Goal: Information Seeking & Learning: Check status

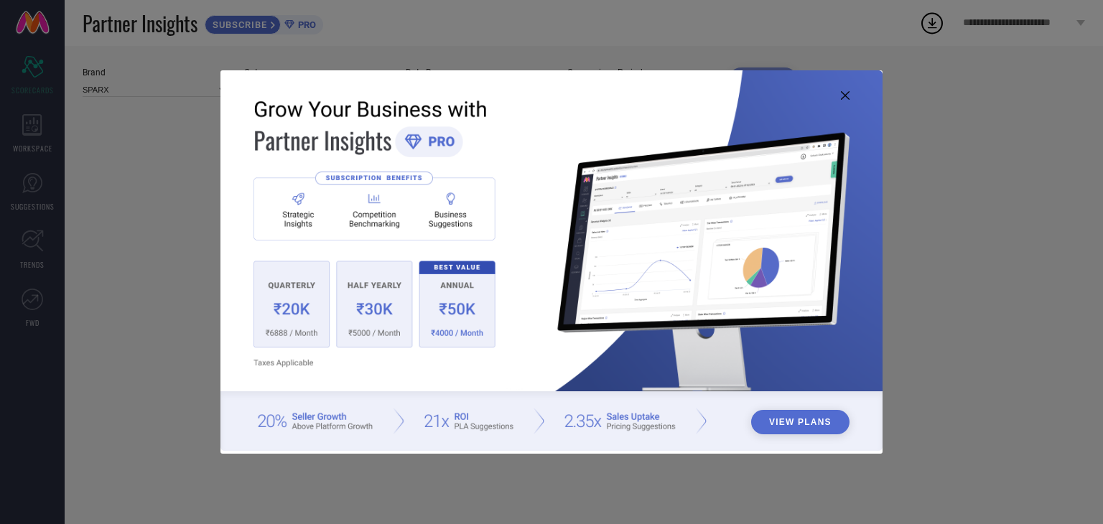
type input "All"
click at [843, 97] on icon at bounding box center [845, 95] width 9 height 9
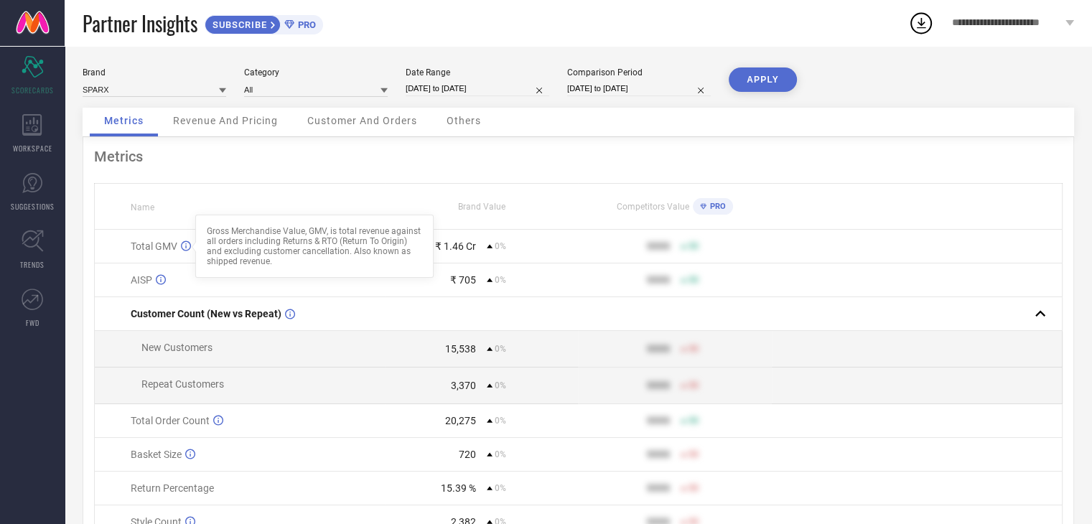
click at [183, 244] on icon at bounding box center [186, 246] width 10 height 11
click at [184, 245] on icon at bounding box center [186, 246] width 10 height 11
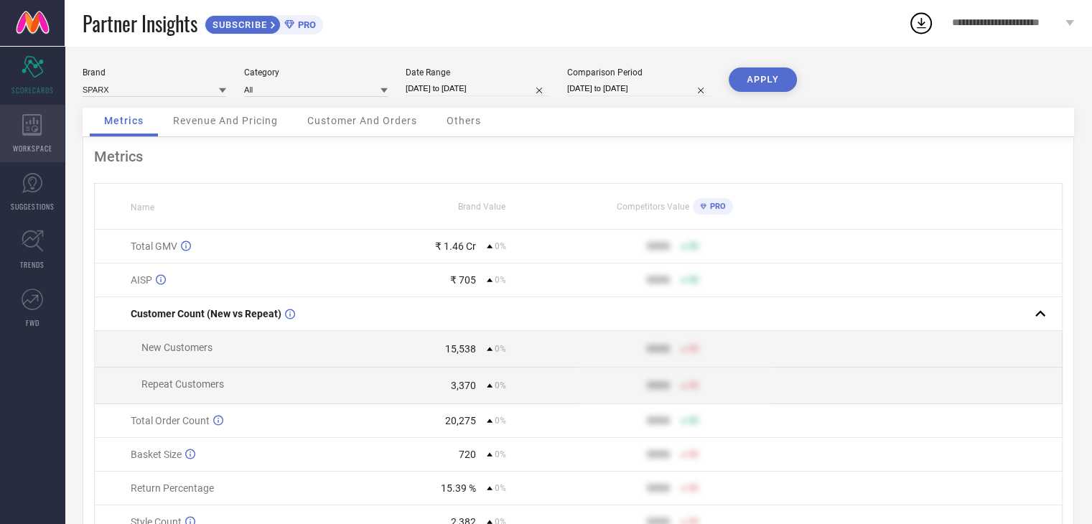
click at [32, 136] on div "WORKSPACE" at bounding box center [32, 133] width 65 height 57
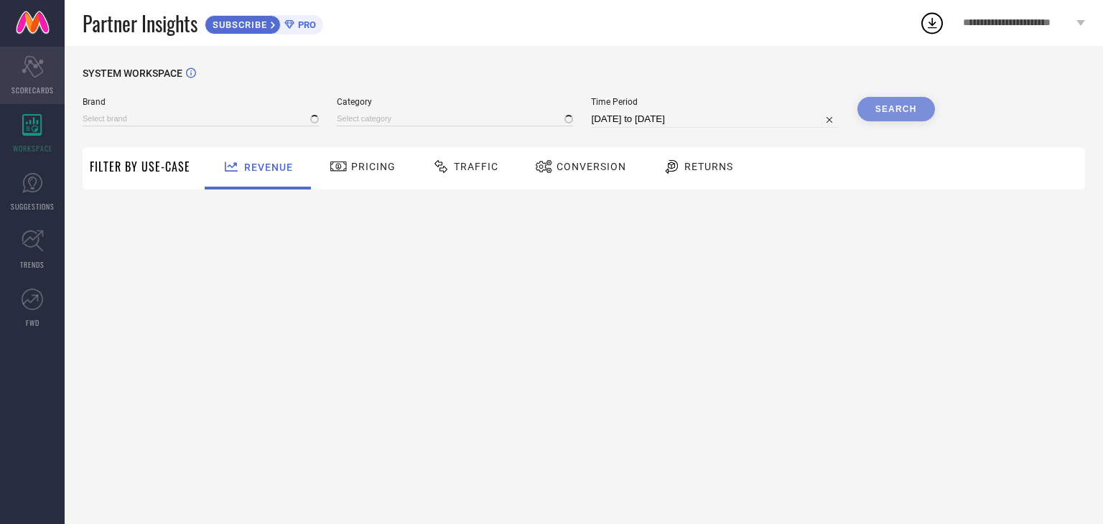
type input "SPARX"
type input "All"
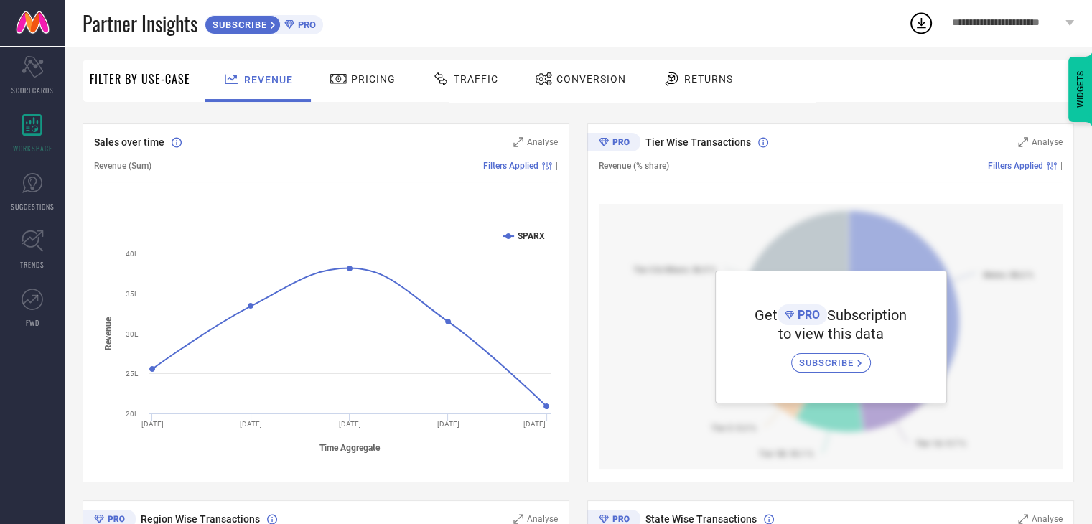
scroll to position [89, 0]
click at [459, 72] on span "Traffic" at bounding box center [476, 77] width 45 height 11
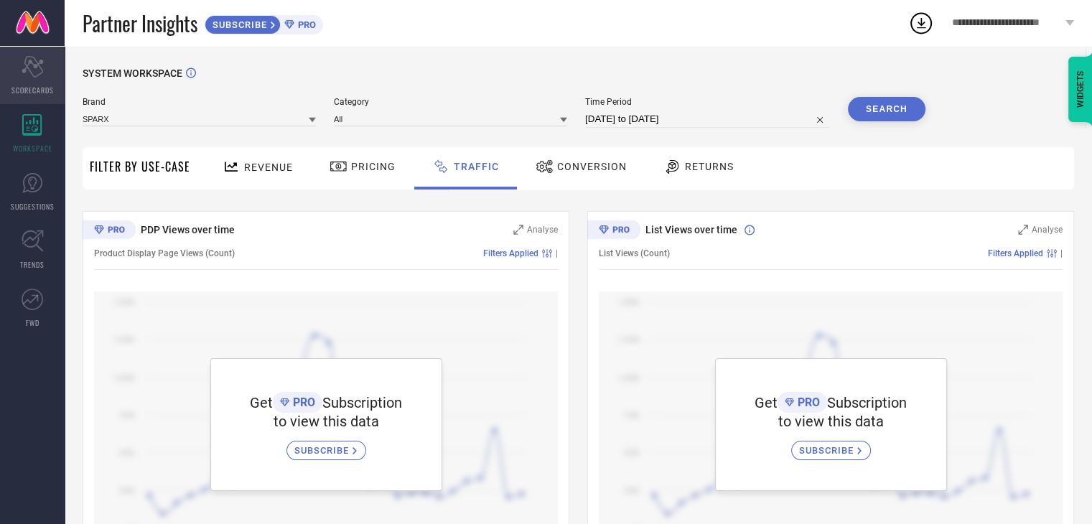
click at [19, 88] on span "SCORECARDS" at bounding box center [32, 90] width 42 height 11
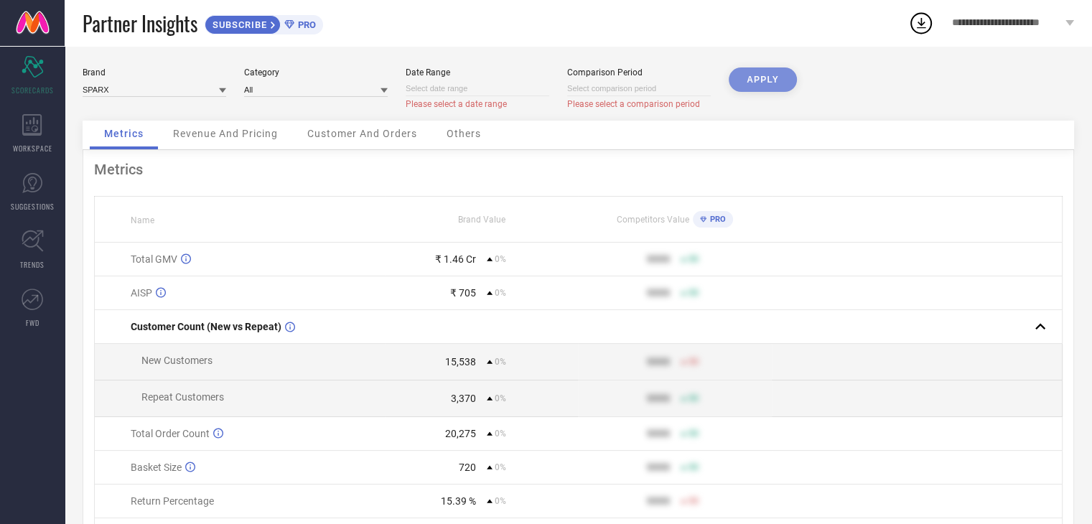
select select "8"
select select "2025"
select select "9"
select select "2025"
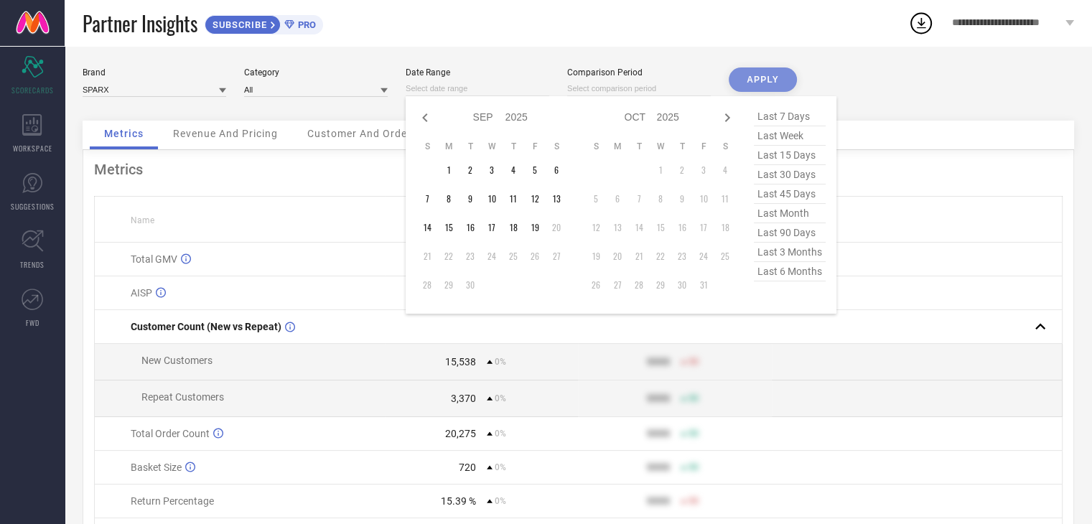
click at [458, 92] on input at bounding box center [478, 88] width 144 height 15
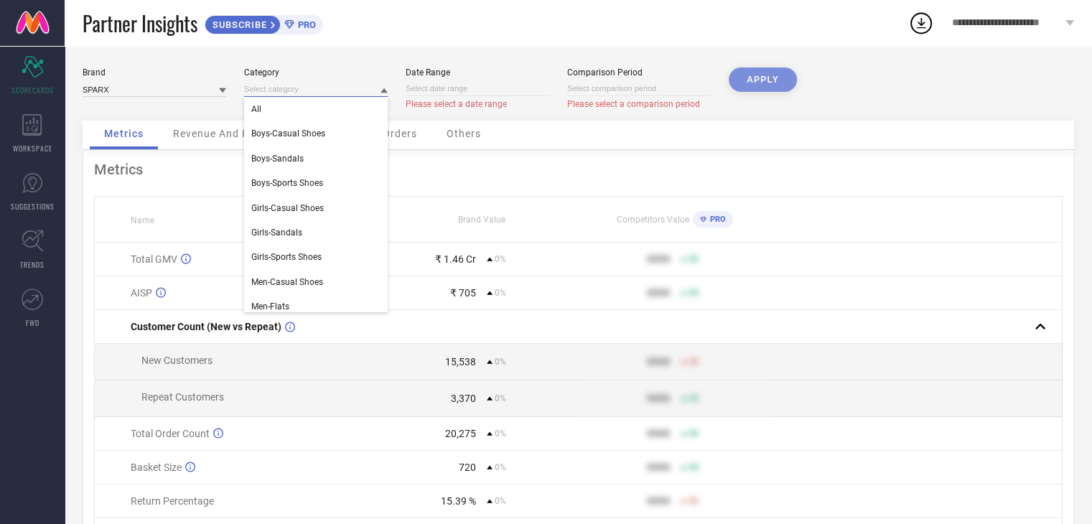
click at [301, 93] on input at bounding box center [316, 89] width 144 height 15
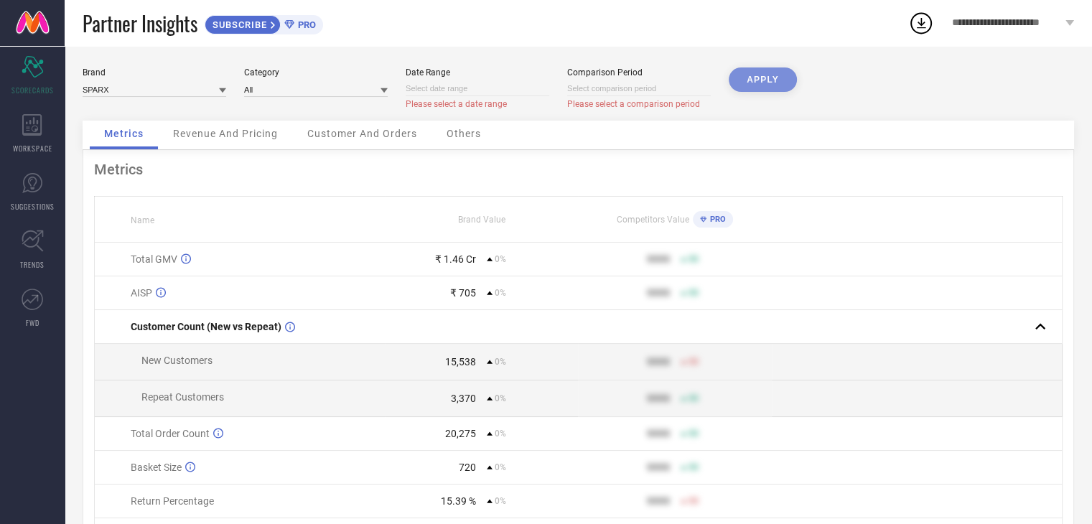
click at [244, 130] on span "Revenue And Pricing" at bounding box center [225, 133] width 105 height 11
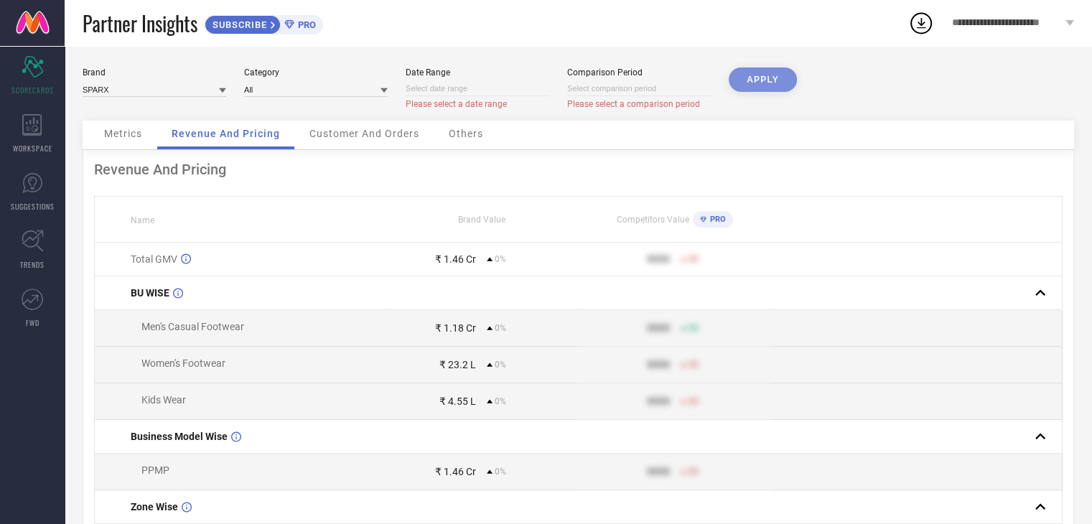
click at [147, 130] on div "Metrics" at bounding box center [123, 135] width 67 height 29
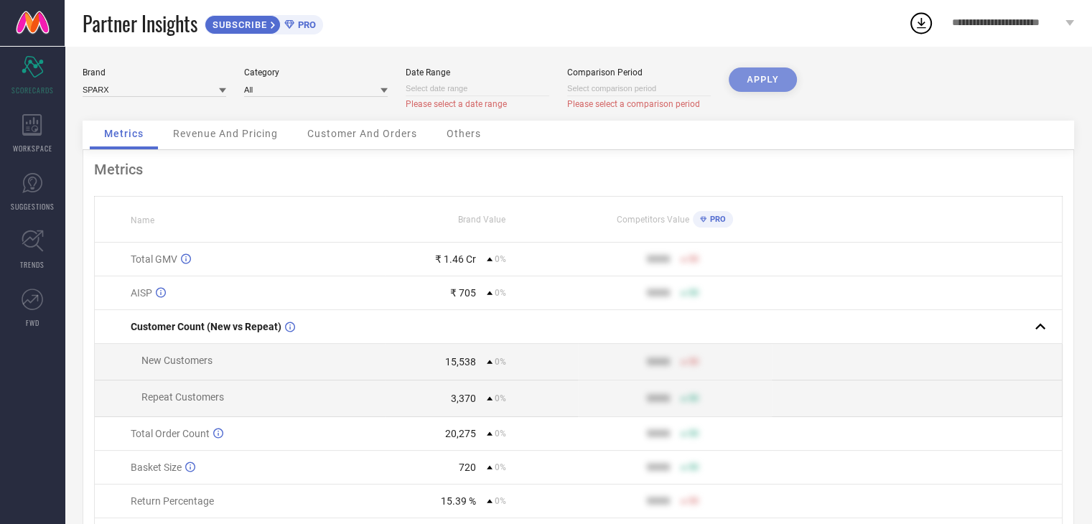
click at [1026, 19] on span "**********" at bounding box center [1007, 23] width 110 height 12
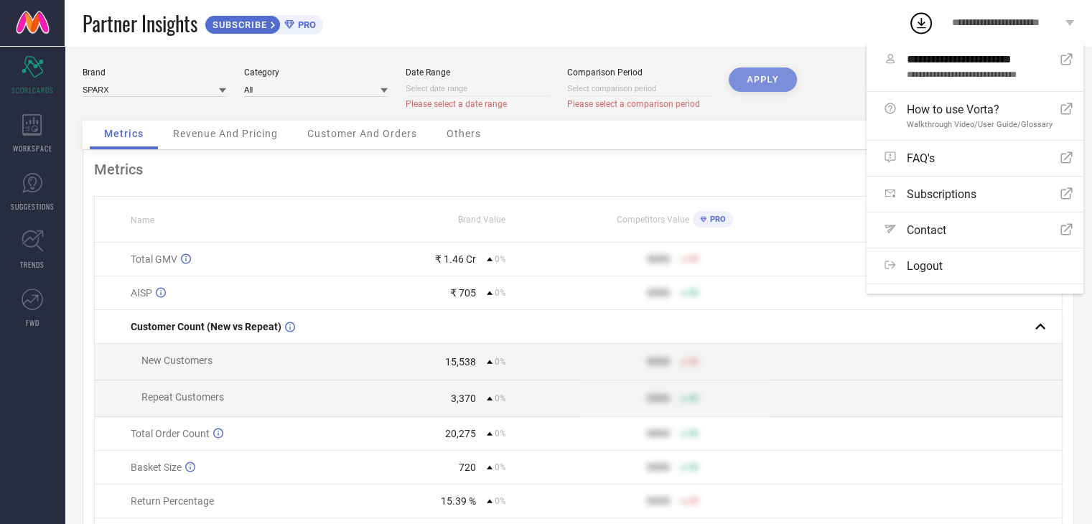
select select "8"
select select "2025"
select select "9"
select select "2025"
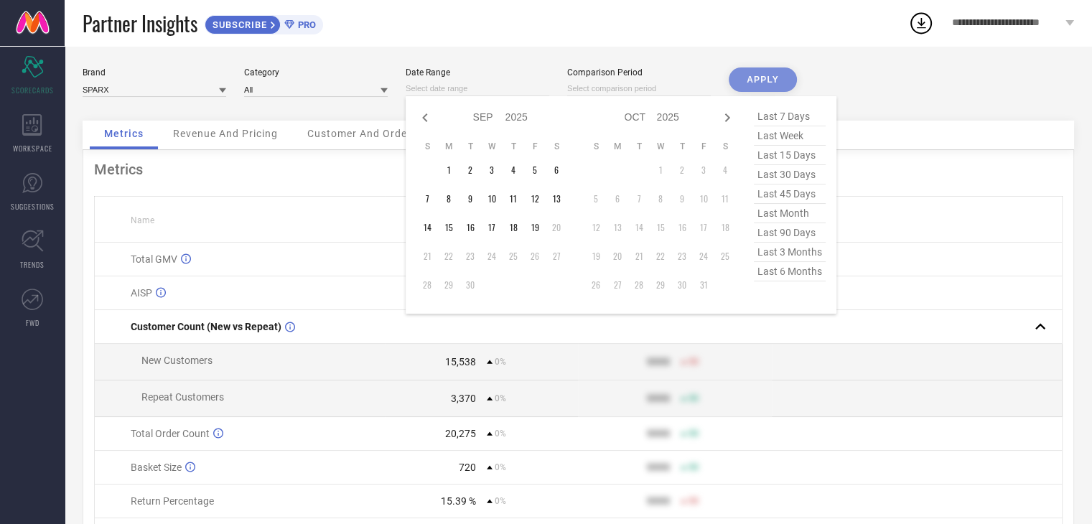
click at [432, 90] on input at bounding box center [478, 88] width 144 height 15
click at [554, 226] on td "20" at bounding box center [557, 228] width 22 height 22
click at [447, 259] on td "22" at bounding box center [449, 257] width 22 height 22
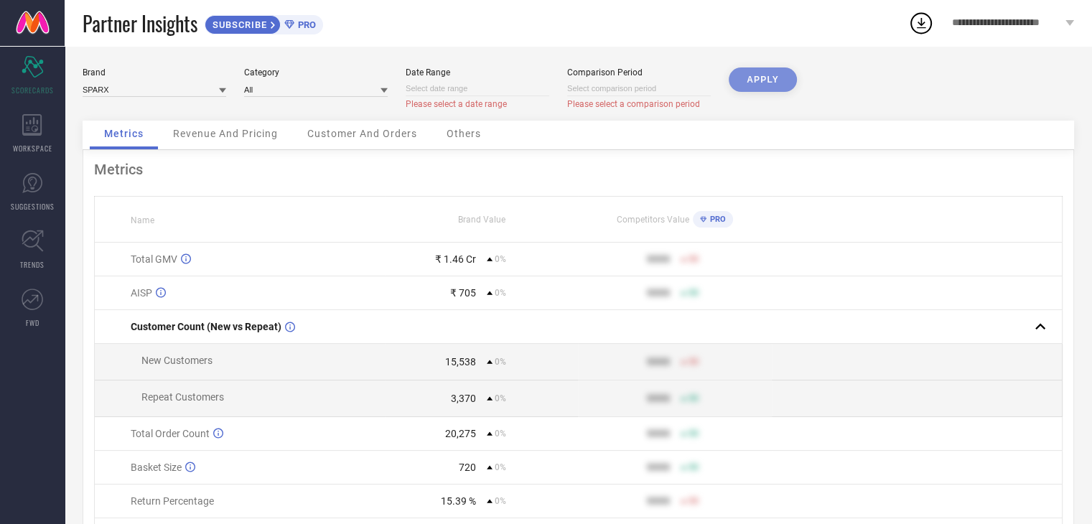
click at [559, 431] on div "20,275 0%" at bounding box center [482, 433] width 192 height 11
select select "8"
select select "2025"
select select "9"
select select "2025"
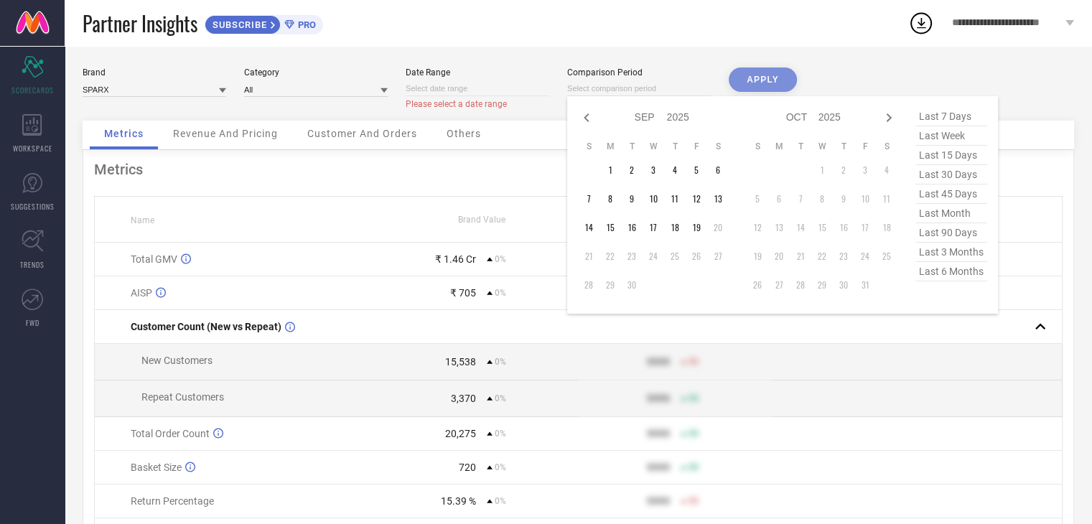
click at [635, 92] on input at bounding box center [639, 88] width 144 height 15
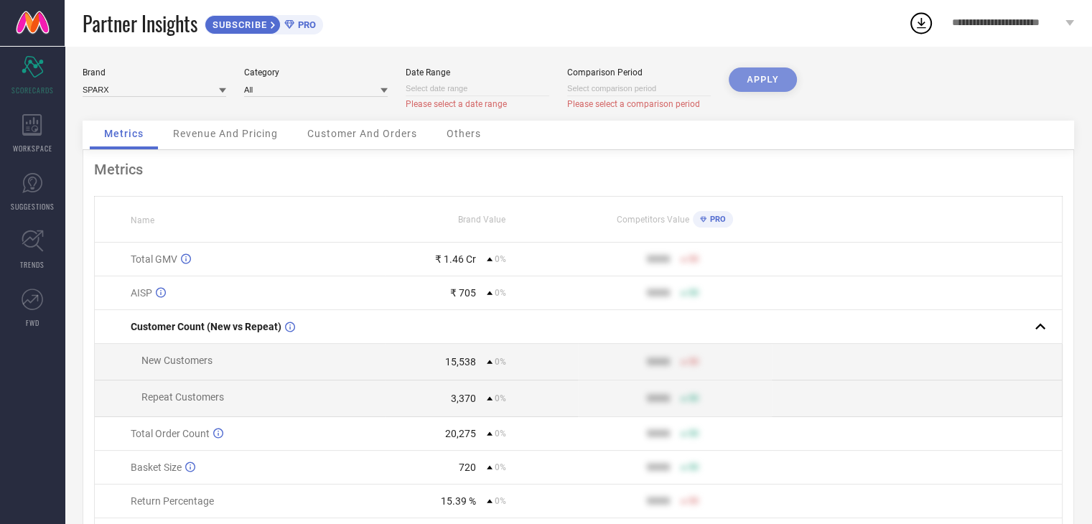
click at [494, 144] on div "Others" at bounding box center [463, 135] width 63 height 29
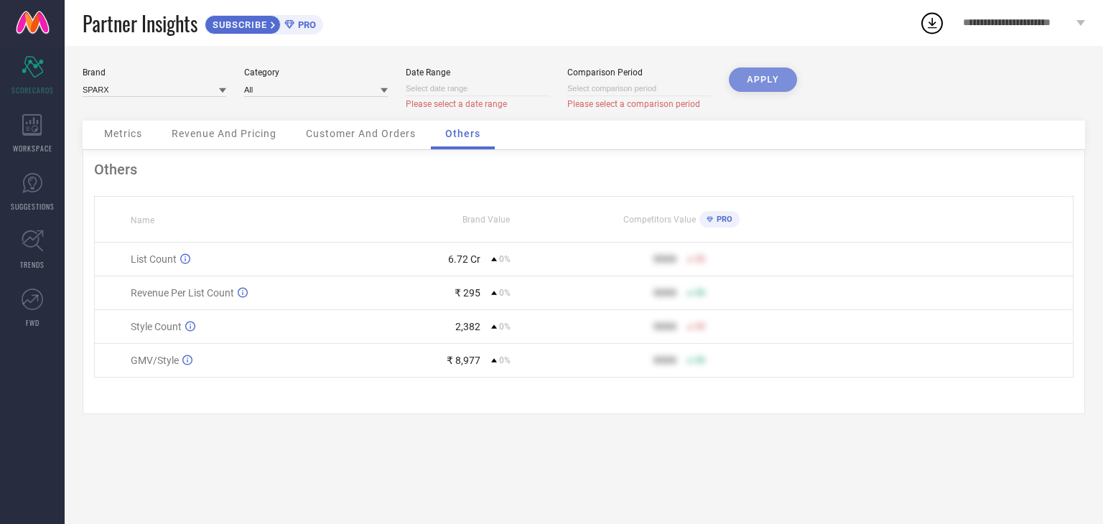
click at [130, 136] on span "Metrics" at bounding box center [123, 133] width 38 height 11
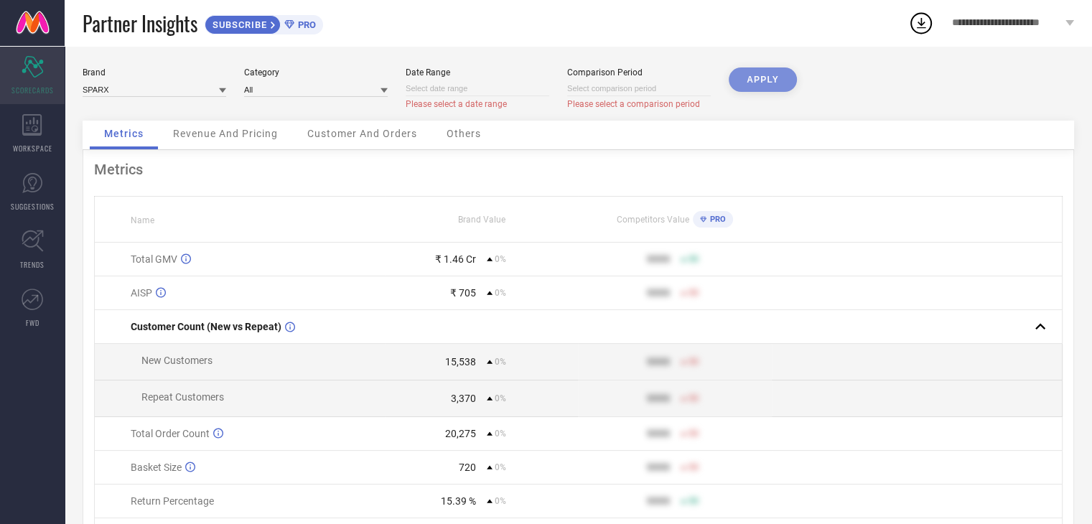
click at [31, 80] on div "Scorecard SCORECARDS" at bounding box center [32, 75] width 65 height 57
click at [43, 139] on div "WORKSPACE" at bounding box center [32, 133] width 65 height 57
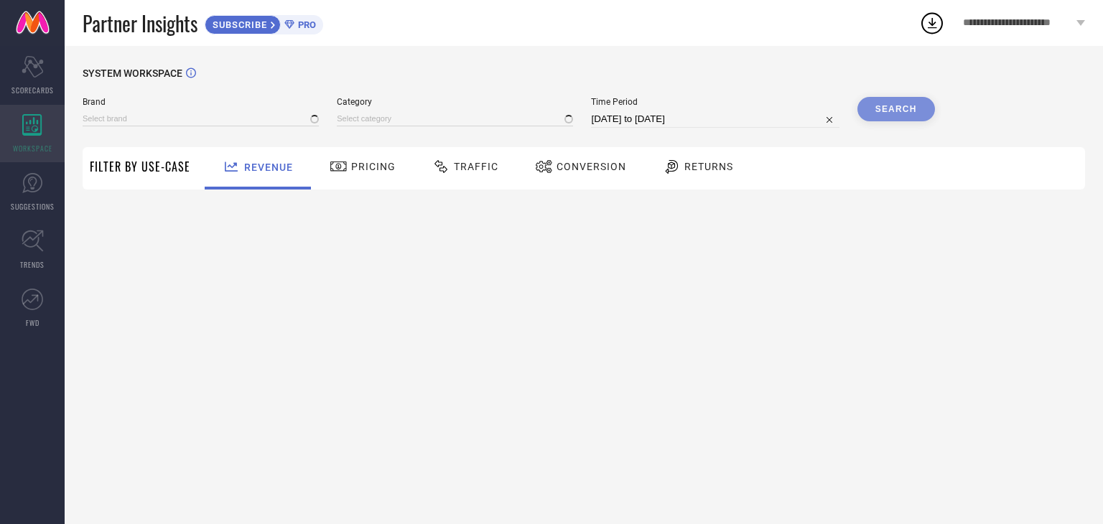
type input "SPARX"
type input "All"
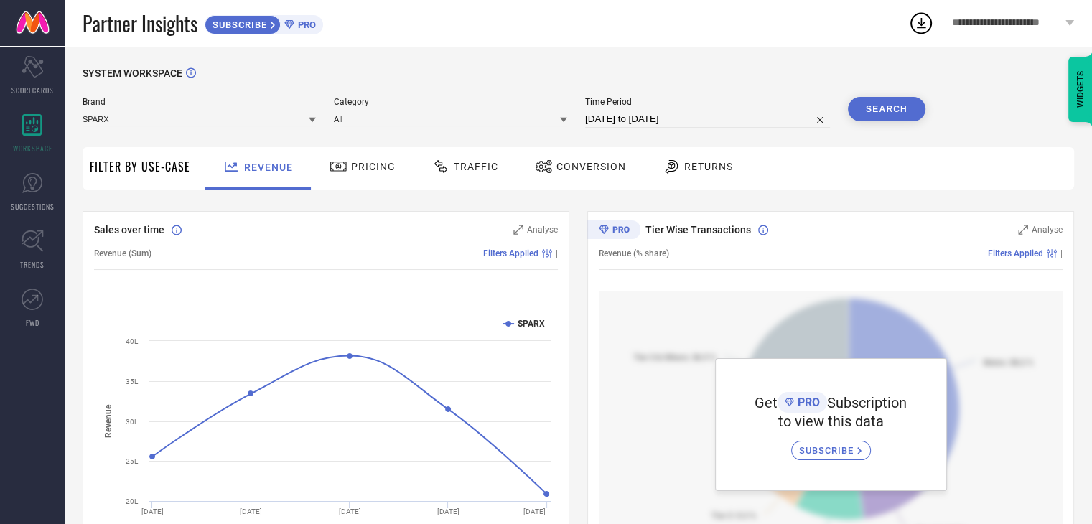
click at [584, 173] on div "Conversion" at bounding box center [580, 166] width 98 height 24
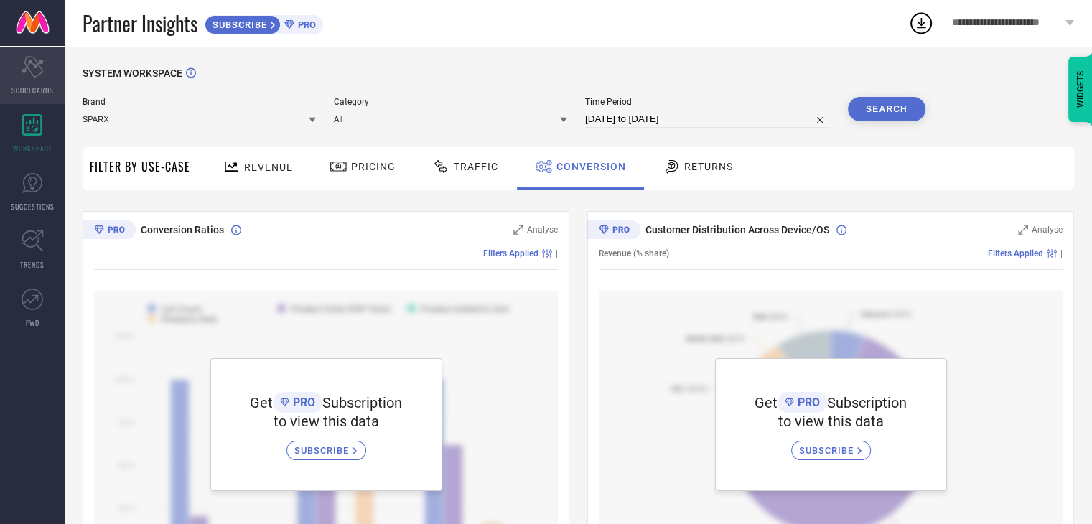
click at [32, 81] on div "Scorecard SCORECARDS" at bounding box center [32, 75] width 65 height 57
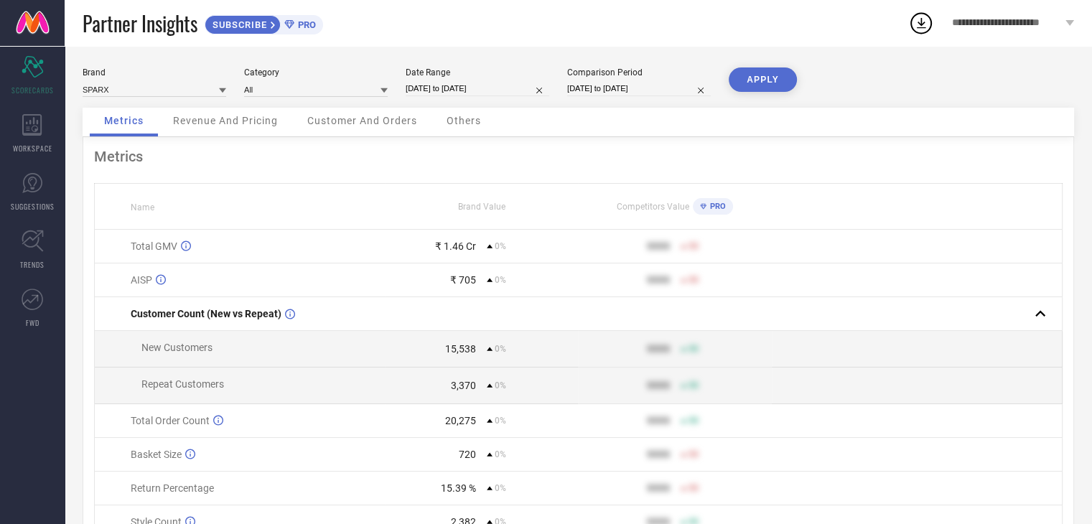
click at [221, 271] on td "AISP" at bounding box center [240, 280] width 290 height 34
